Goal: Task Accomplishment & Management: Use online tool/utility

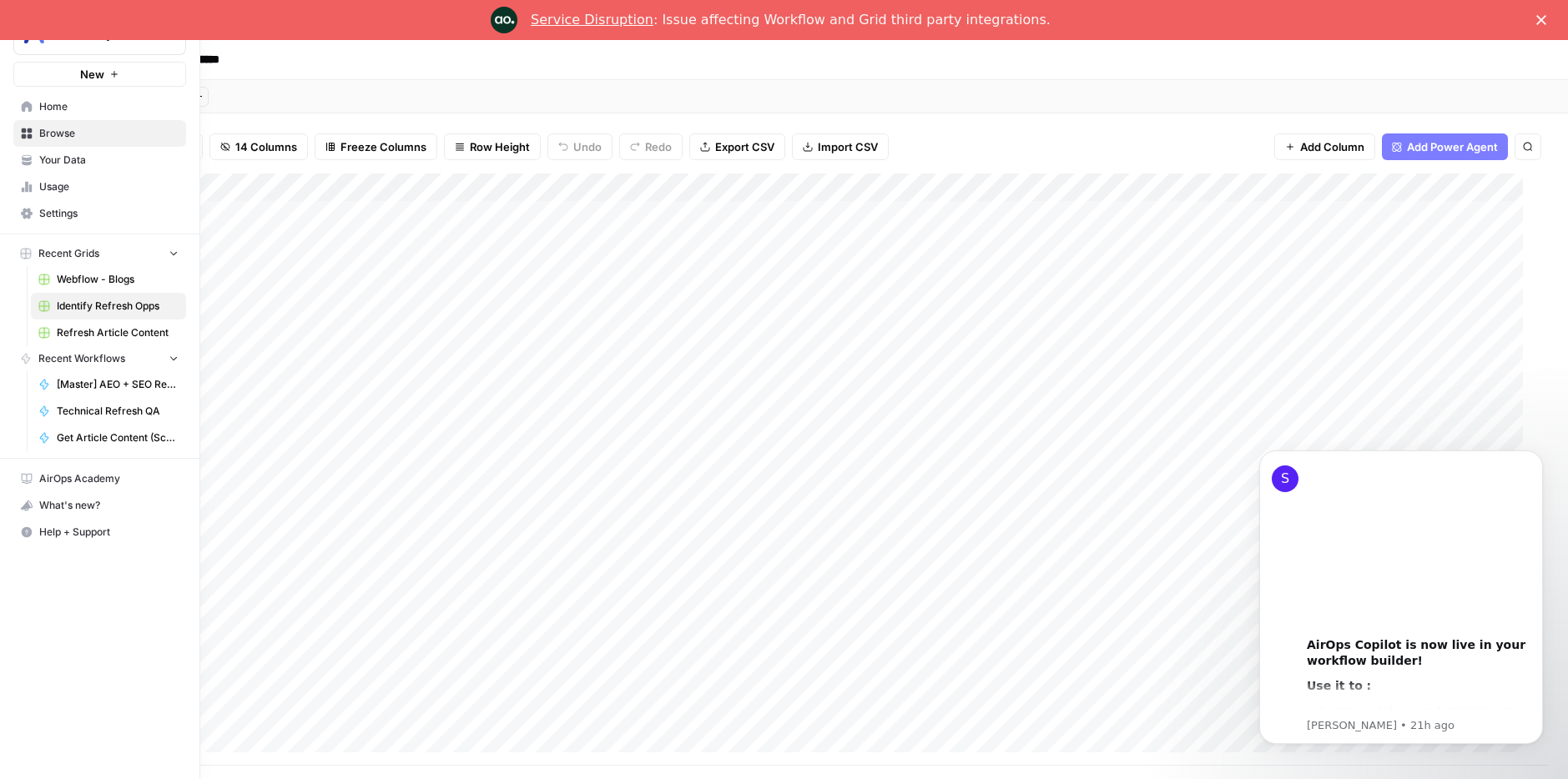
click at [27, 115] on link "Home" at bounding box center [99, 106] width 172 height 26
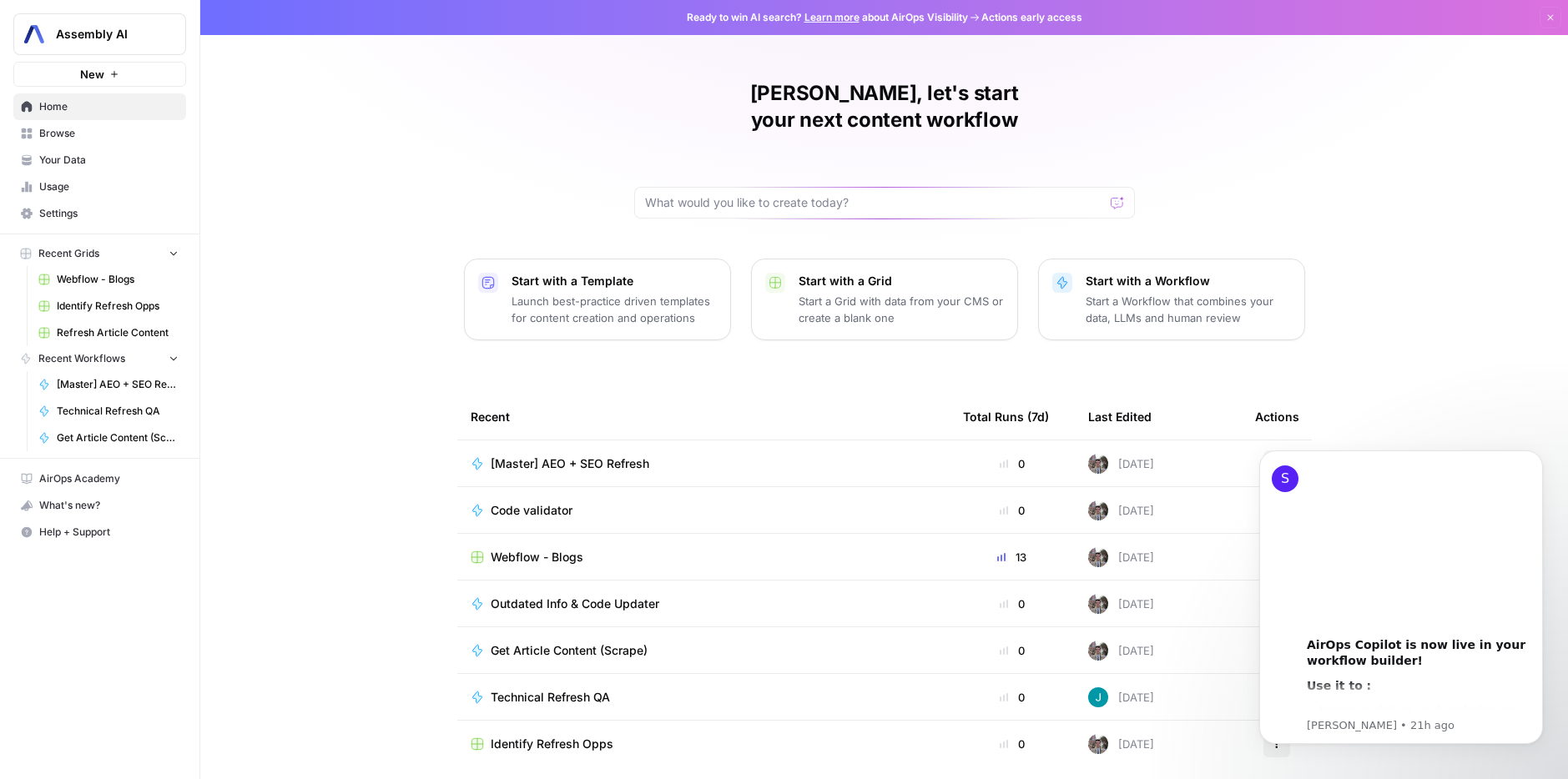
click at [178, 36] on icon "Workspace: Assembly AI" at bounding box center [172, 34] width 17 height 17
click at [281, 59] on div "[PERSON_NAME], let's start your next content workflow Start with a Template Lau…" at bounding box center [884, 397] width 1368 height 794
click at [823, 20] on link "Learn more" at bounding box center [832, 17] width 55 height 13
click at [128, 306] on span "Identify Refresh Opps" at bounding box center [118, 306] width 122 height 15
click at [115, 329] on span "Refresh Article Content" at bounding box center [118, 333] width 122 height 15
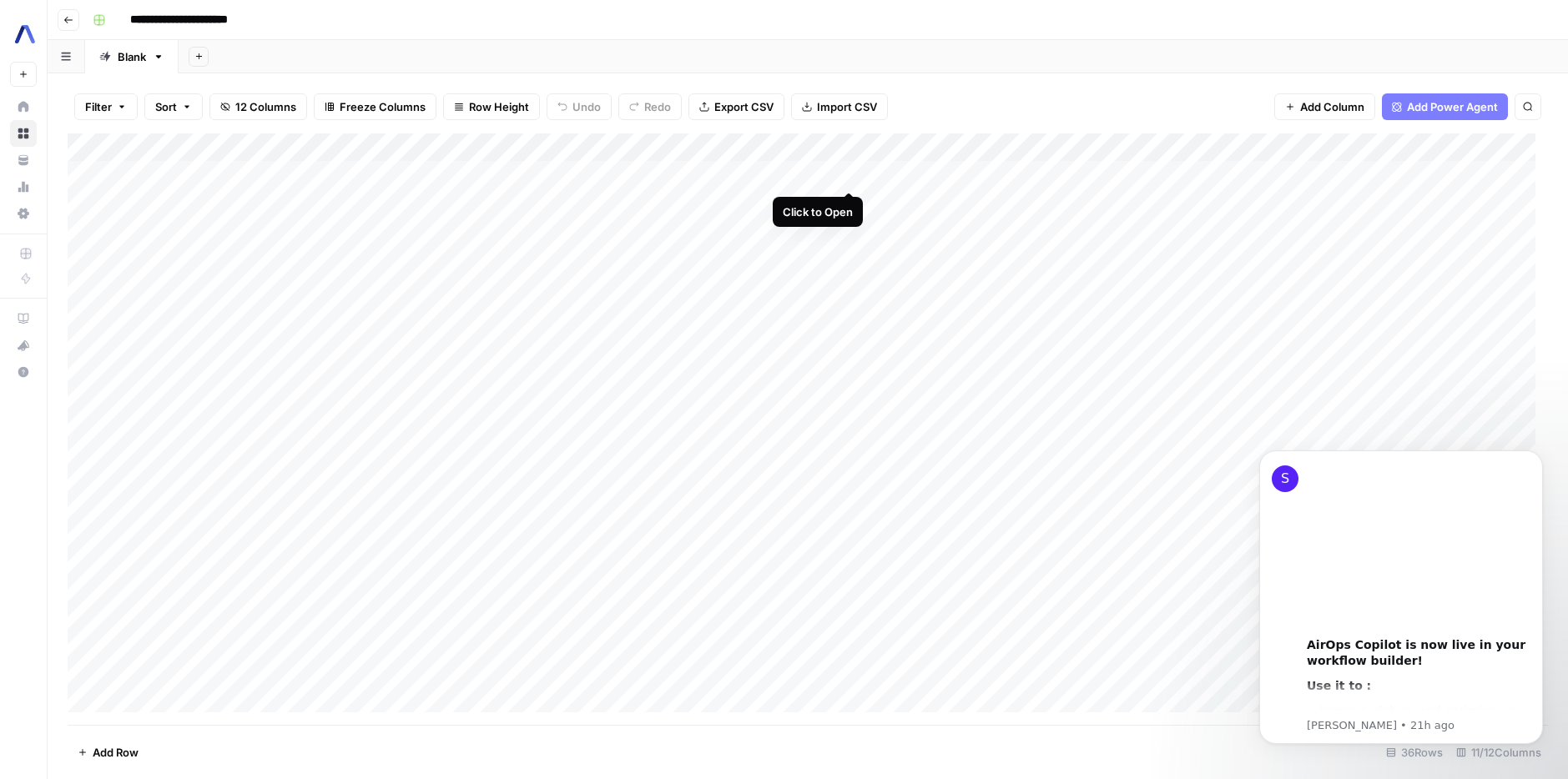
click at [845, 172] on div "Add Column" at bounding box center [808, 429] width 1481 height 591
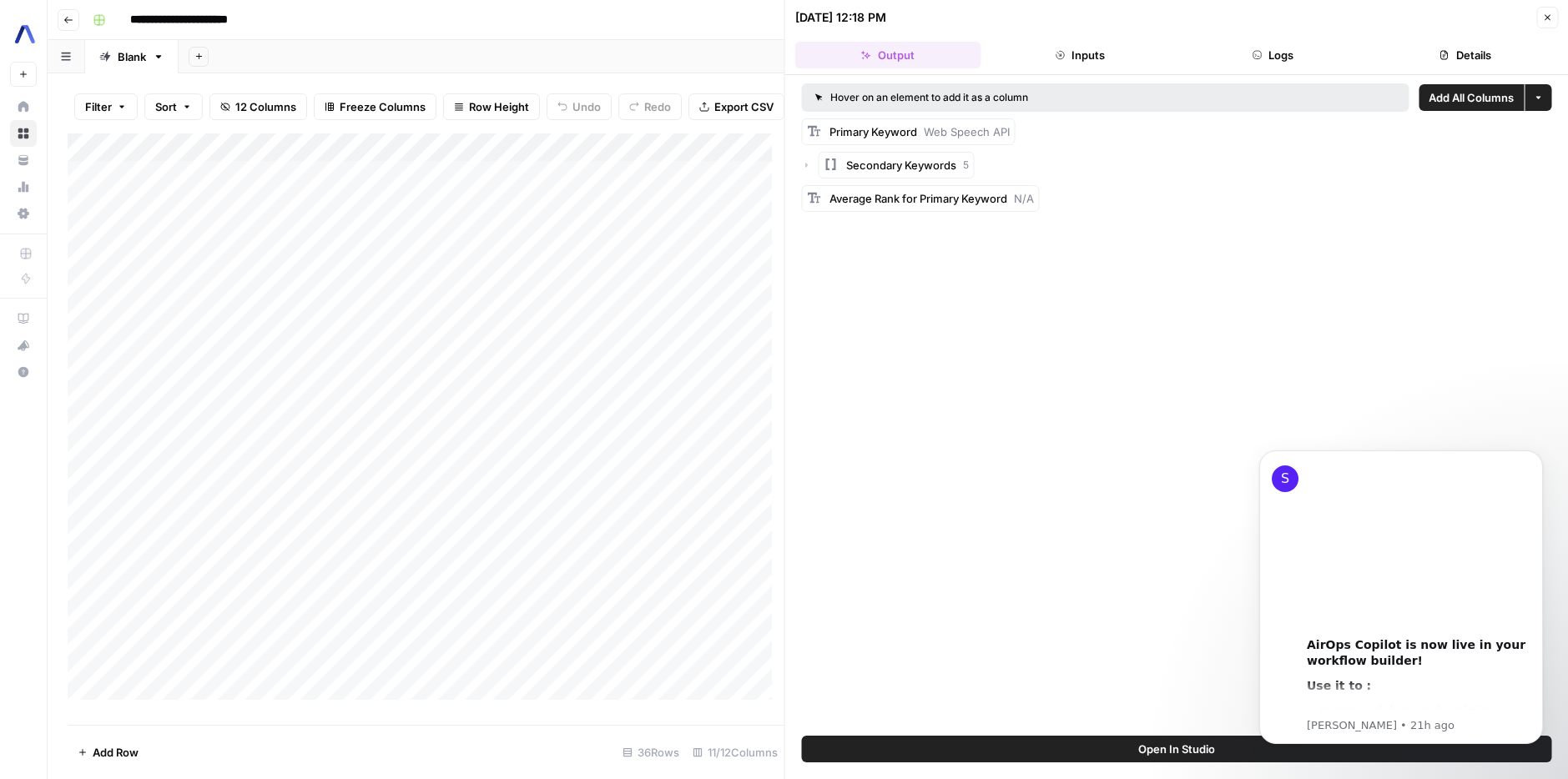
click at [1543, 17] on icon "button" at bounding box center [1548, 18] width 10 height 10
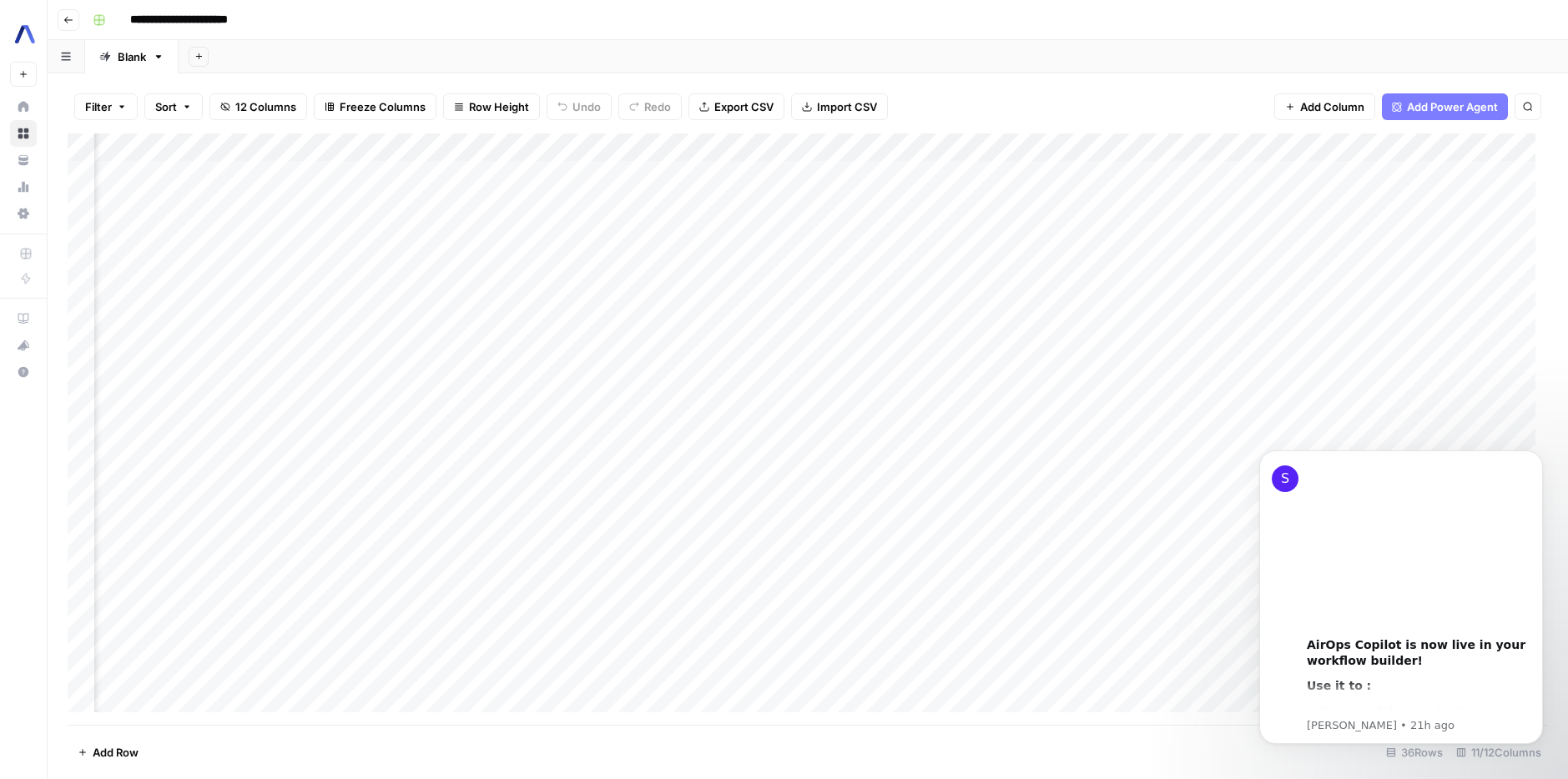
scroll to position [0, 493]
click at [1163, 177] on div "Add Column" at bounding box center [808, 429] width 1481 height 591
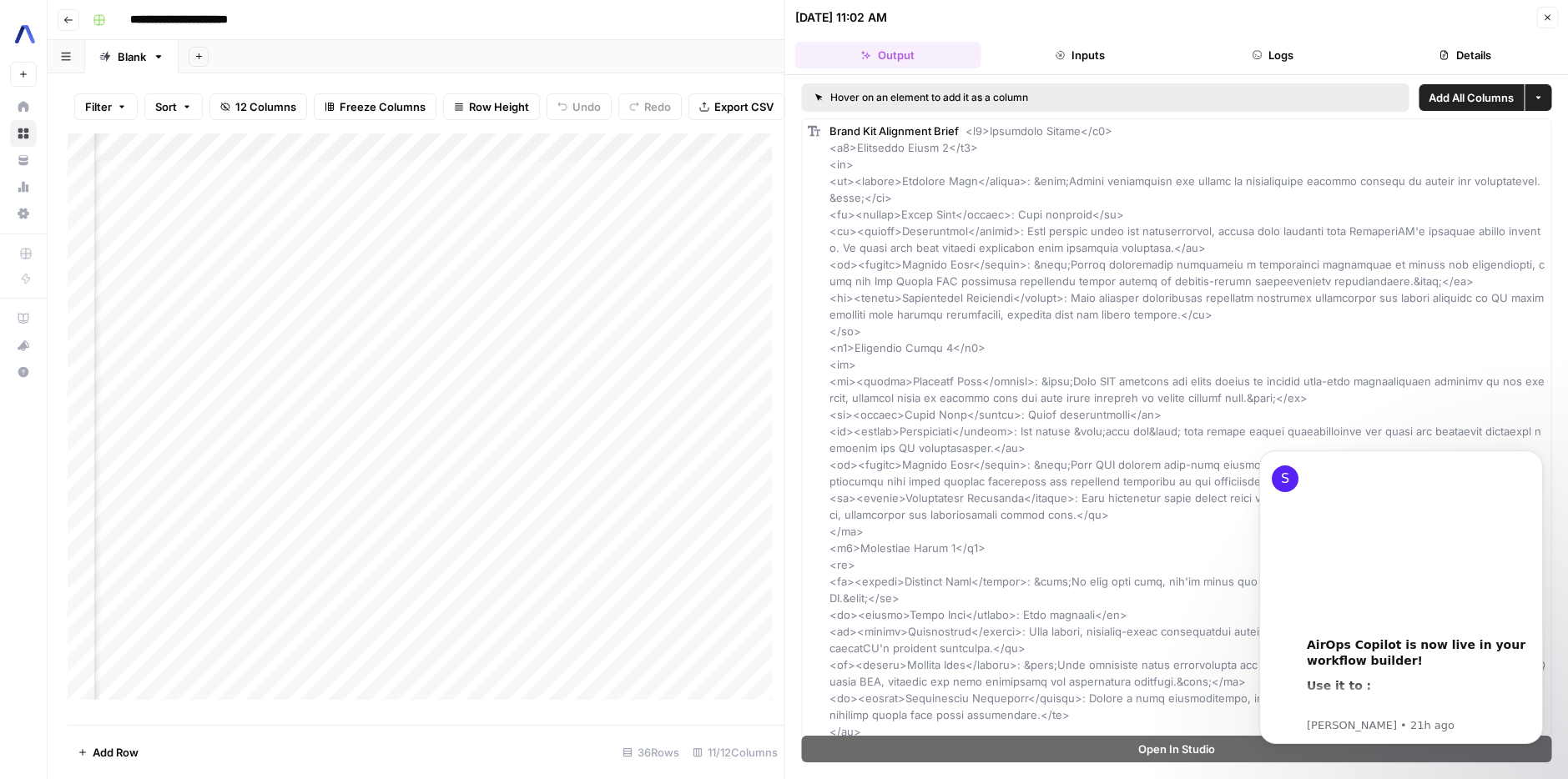
click at [1554, 21] on button "Close" at bounding box center [1548, 18] width 22 height 22
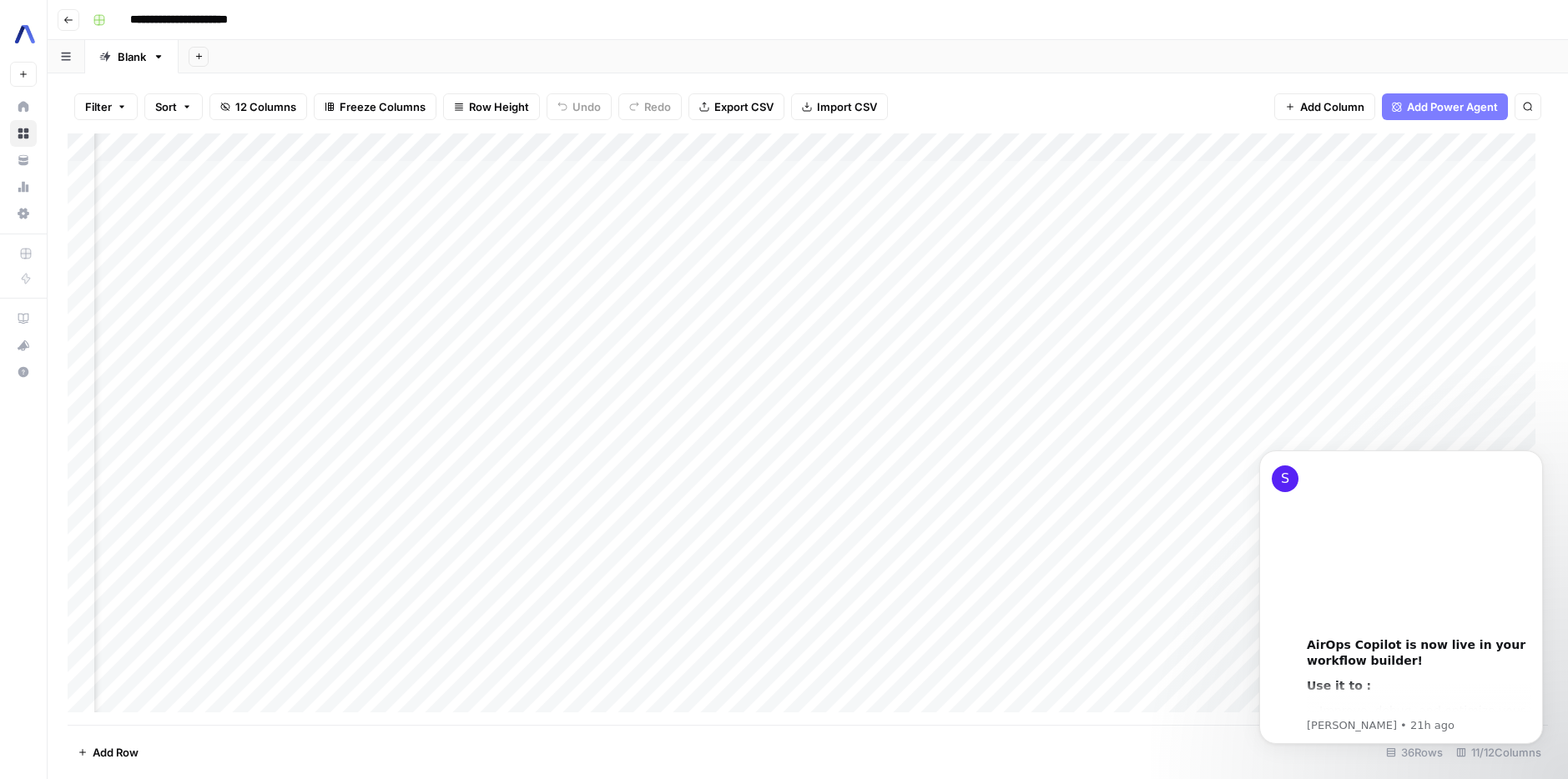
scroll to position [0, 1201]
drag, startPoint x: 882, startPoint y: 719, endPoint x: 25, endPoint y: 227, distance: 988.2
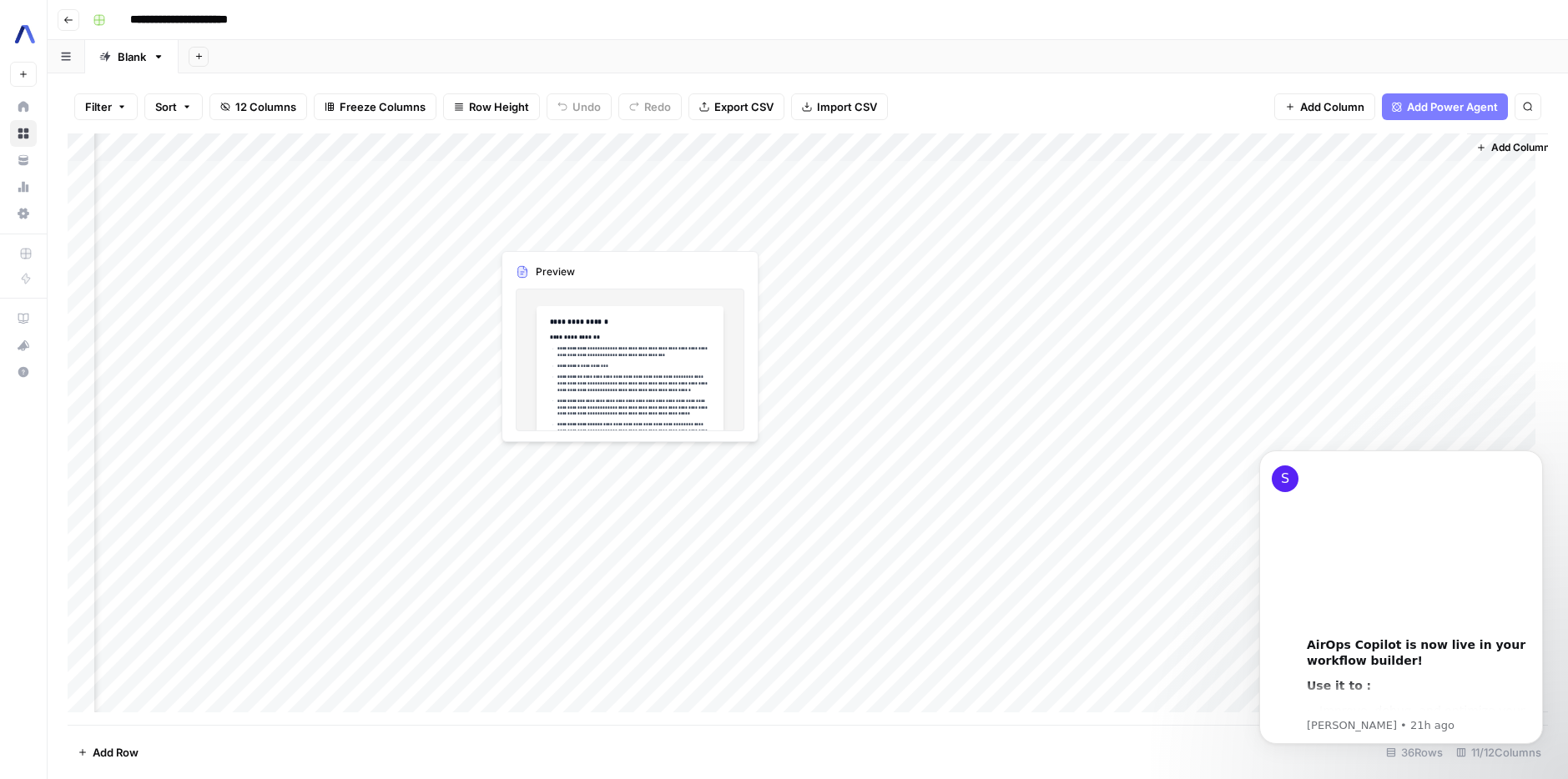
click at [643, 236] on div "Add Column" at bounding box center [808, 429] width 1481 height 591
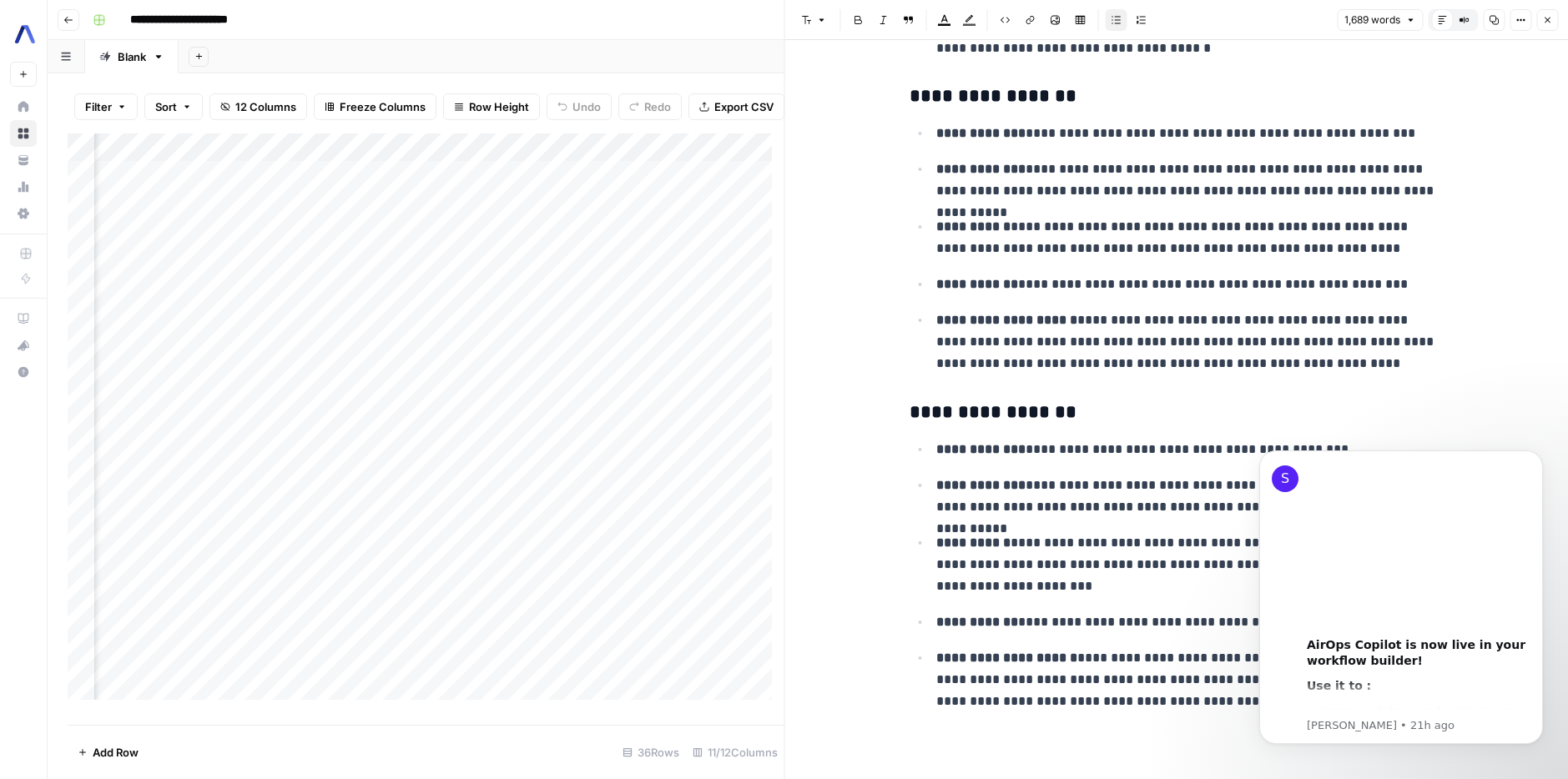
scroll to position [0, 1717]
click at [559, 244] on div "Add Column" at bounding box center [426, 423] width 717 height 579
click at [567, 245] on div "Add Column" at bounding box center [426, 423] width 717 height 579
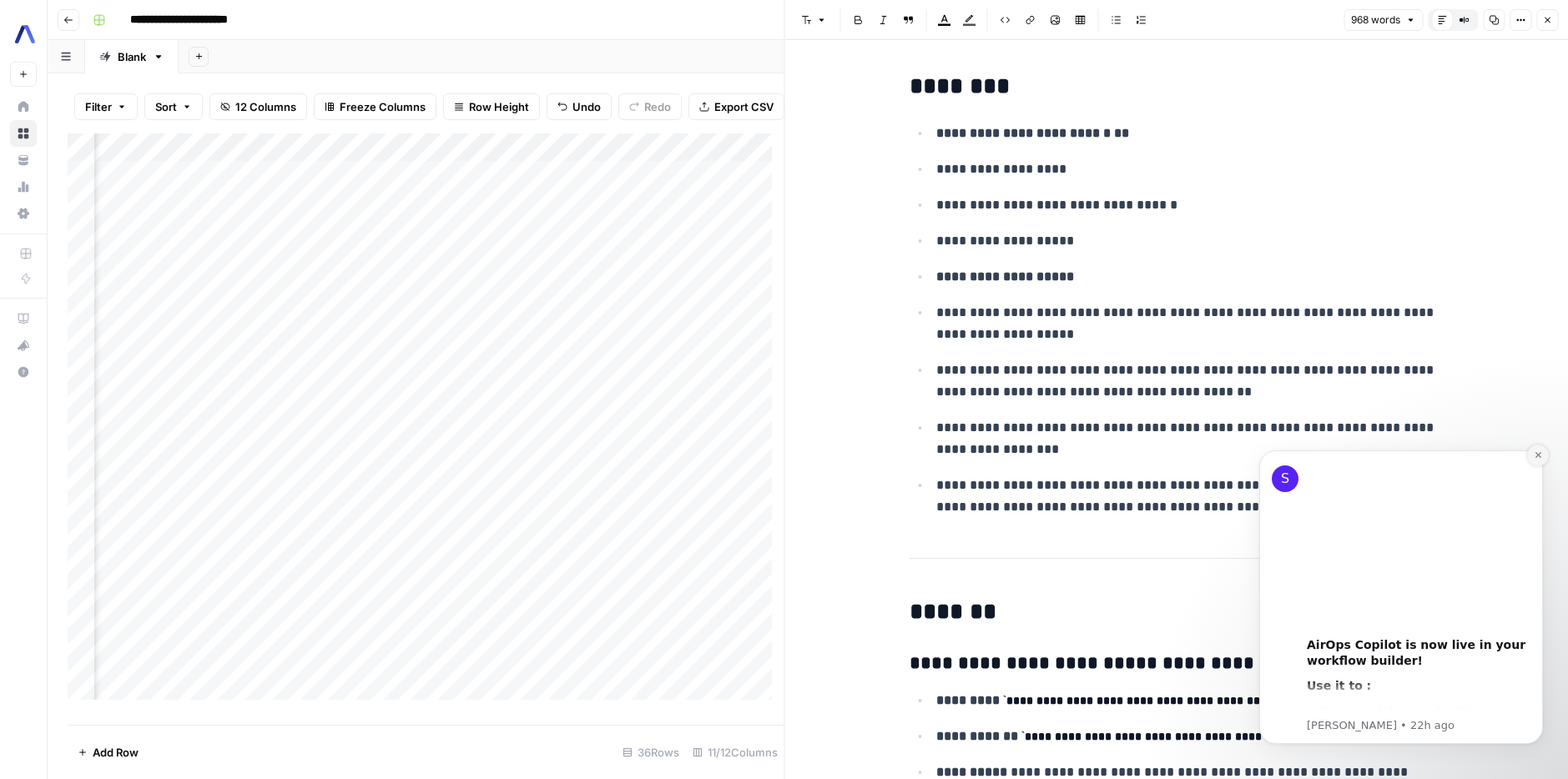
click at [1531, 458] on button "Dismiss notification" at bounding box center [1538, 456] width 22 height 22
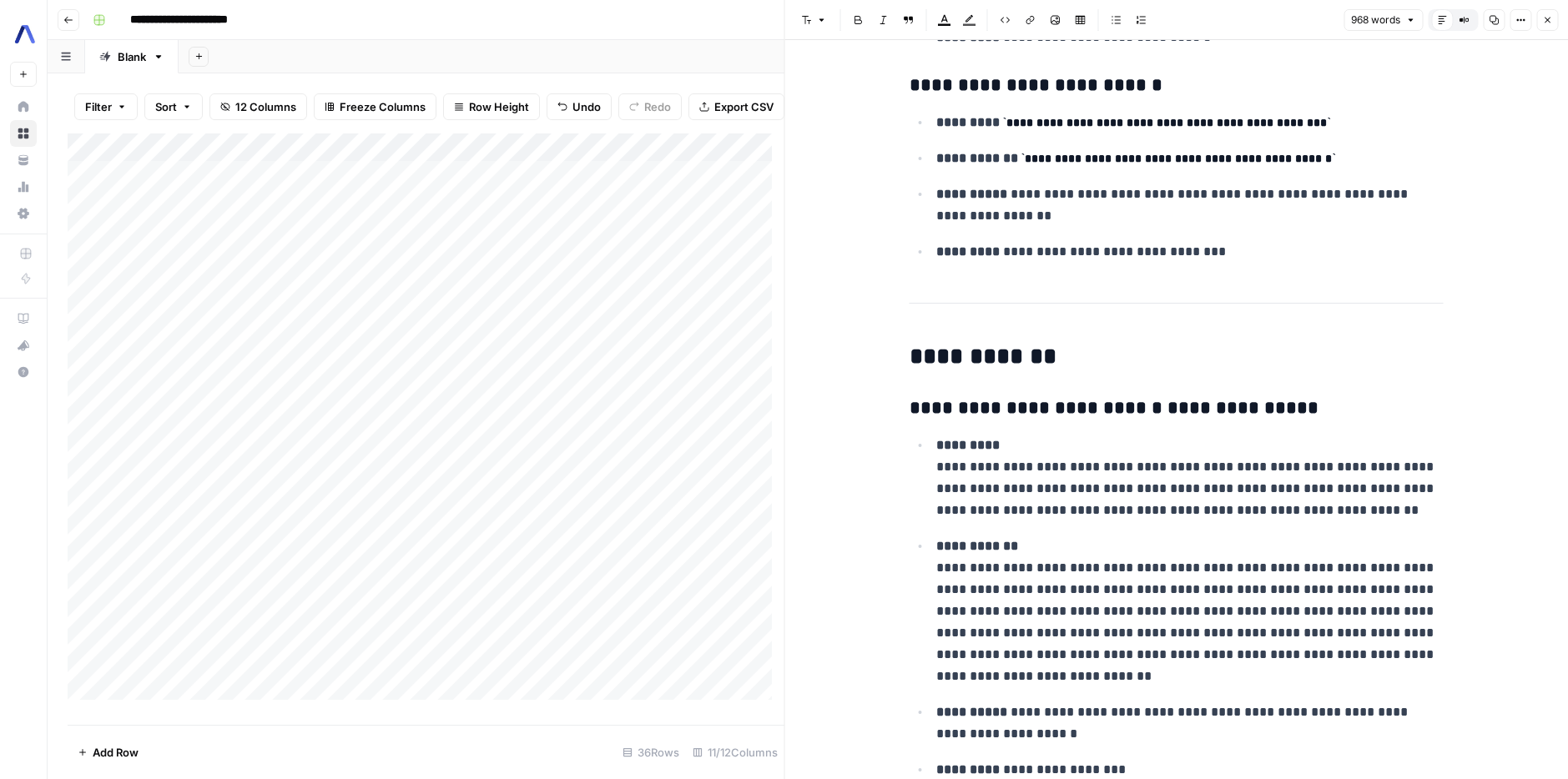
click at [384, 241] on div "Add Column" at bounding box center [426, 423] width 717 height 579
